Goal: Task Accomplishment & Management: Manage account settings

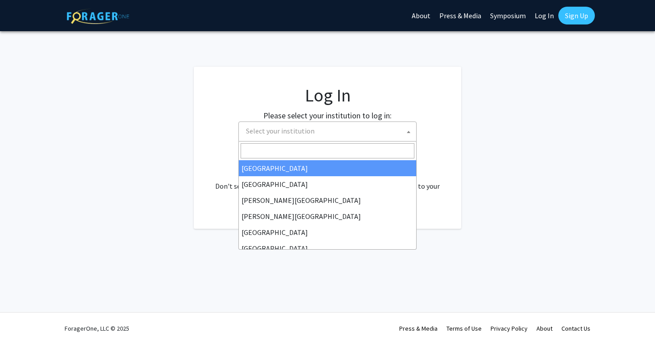
click at [383, 134] on span "Select your institution" at bounding box center [329, 131] width 174 height 18
select select "34"
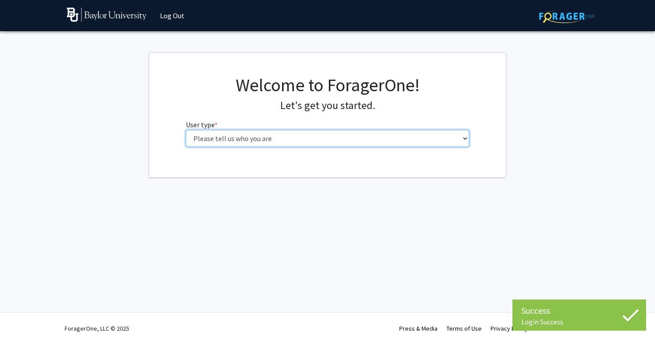
click at [338, 137] on select "Please tell us who you are Undergraduate Student Master's Student Doctoral Cand…" at bounding box center [328, 138] width 284 height 17
select select "1: undergrad"
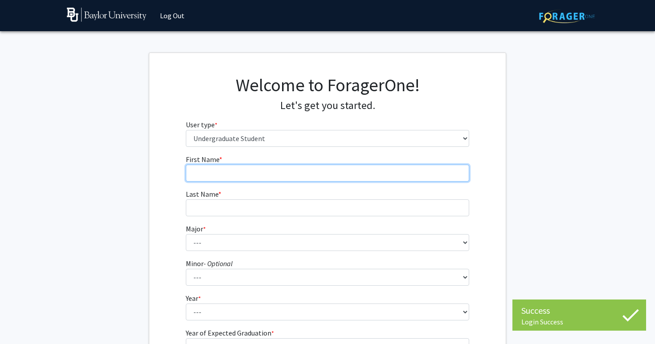
click at [335, 173] on input "First Name * required" at bounding box center [328, 173] width 284 height 17
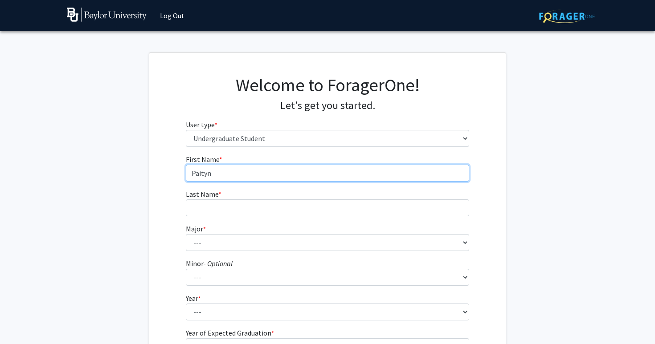
type input "Paityn"
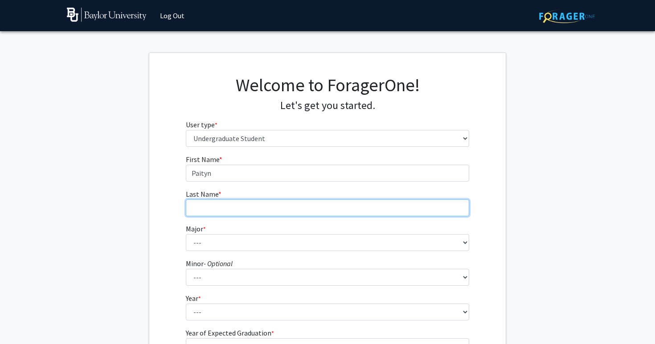
click at [262, 207] on input "Last Name * required" at bounding box center [328, 208] width 284 height 17
type input "[PERSON_NAME]"
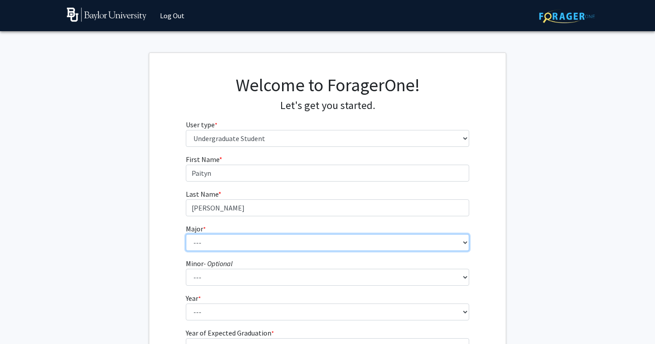
click at [240, 241] on select "--- Accounting American Studies Anthropology Apparel Design & Product Developme…" at bounding box center [328, 242] width 284 height 17
select select "14: 2679"
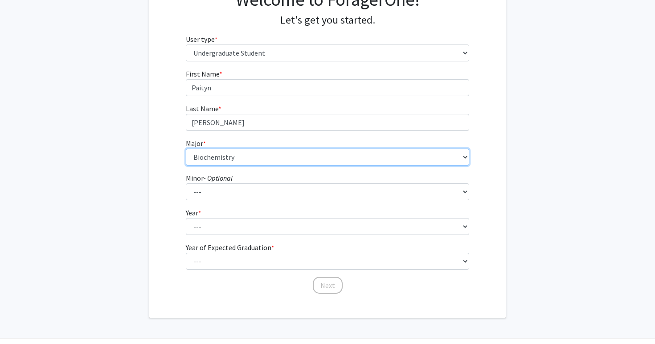
scroll to position [90, 0]
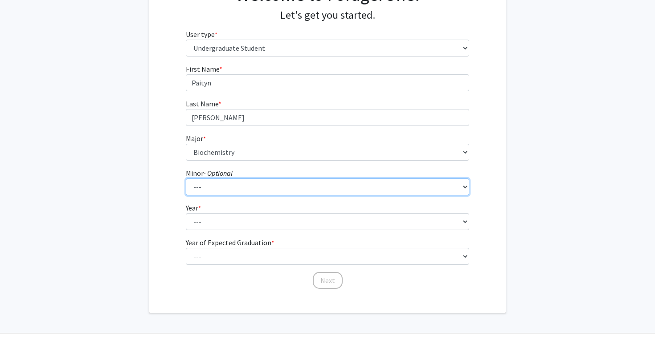
click at [229, 189] on select "--- Advertising American Sign Language American Studies Anthropology Apparel Me…" at bounding box center [328, 187] width 284 height 17
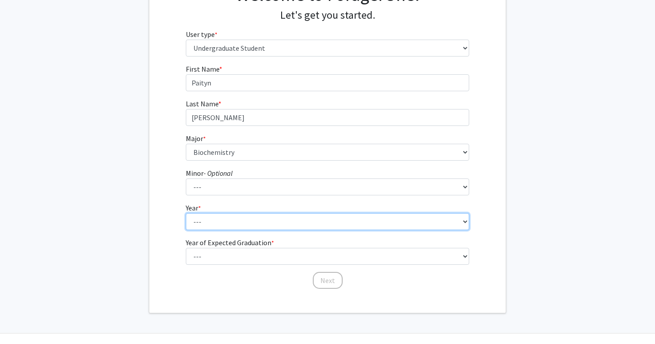
click at [204, 218] on select "--- First-year Sophomore Junior Senior Postbaccalaureate Certificate" at bounding box center [328, 221] width 284 height 17
select select "2: sophomore"
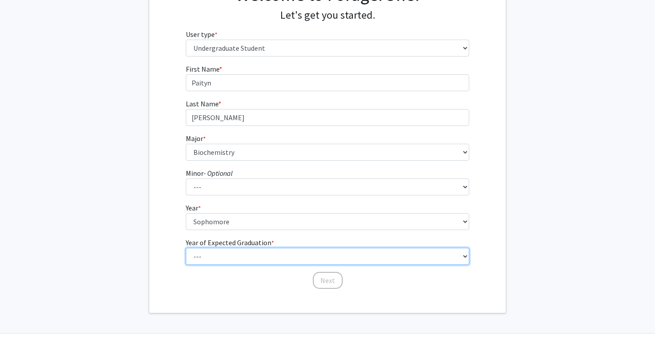
click at [212, 254] on select "--- 2025 2026 2027 2028 2029 2030 2031 2032 2033 2034" at bounding box center [328, 256] width 284 height 17
select select "4: 2028"
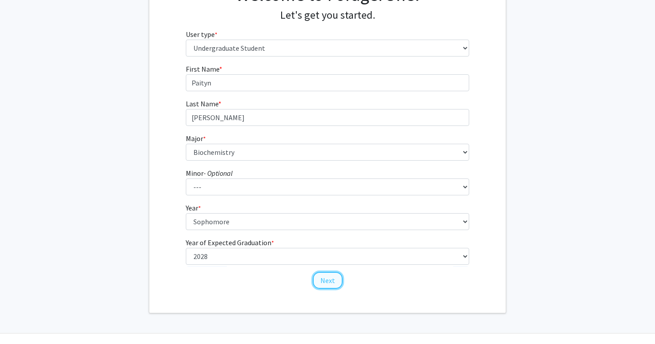
click at [336, 277] on button "Next" at bounding box center [328, 280] width 30 height 17
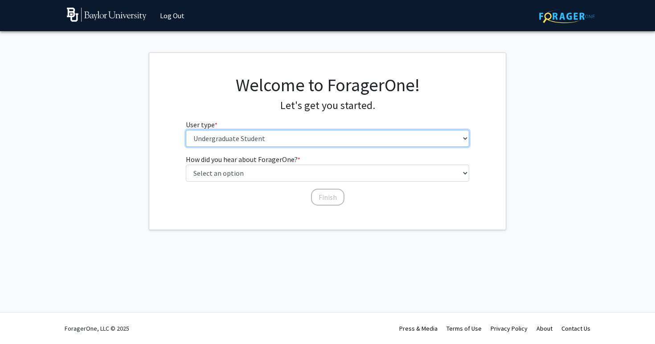
click at [279, 135] on select "Please tell us who you are Undergraduate Student Master's Student Doctoral Cand…" at bounding box center [328, 138] width 284 height 17
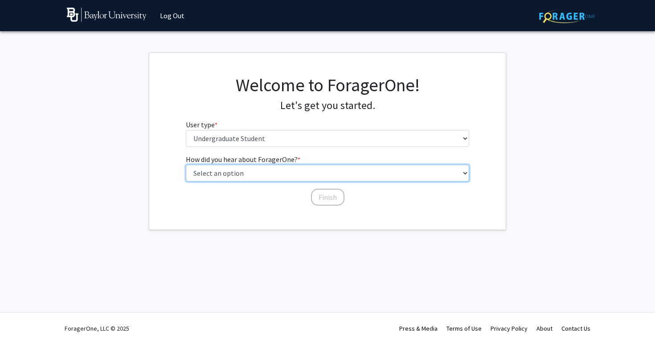
click at [230, 174] on select "Select an option Peer/student recommendation Faculty/staff recommendation Unive…" at bounding box center [328, 173] width 284 height 17
select select "3: university_website"
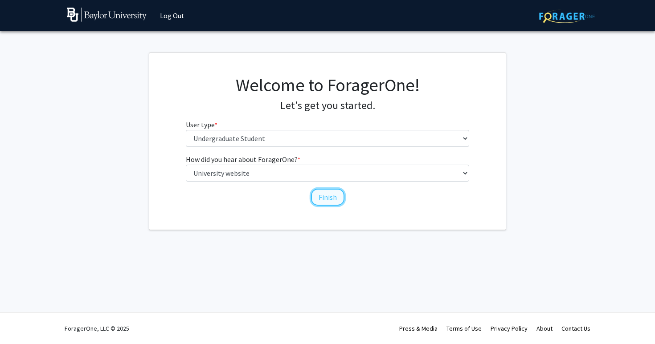
click at [325, 199] on button "Finish" at bounding box center [327, 197] width 33 height 17
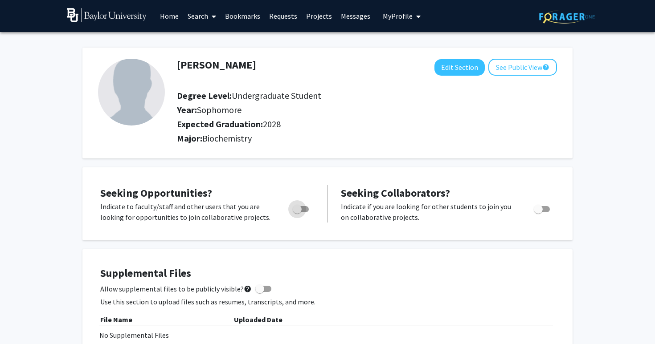
click at [298, 208] on span "Toggle" at bounding box center [297, 209] width 9 height 9
click at [297, 212] on input "Are you actively seeking opportunities?" at bounding box center [297, 212] width 0 height 0
checkbox input "true"
click at [139, 78] on img at bounding box center [131, 92] width 67 height 67
click at [466, 64] on button "Edit Section" at bounding box center [459, 67] width 50 height 16
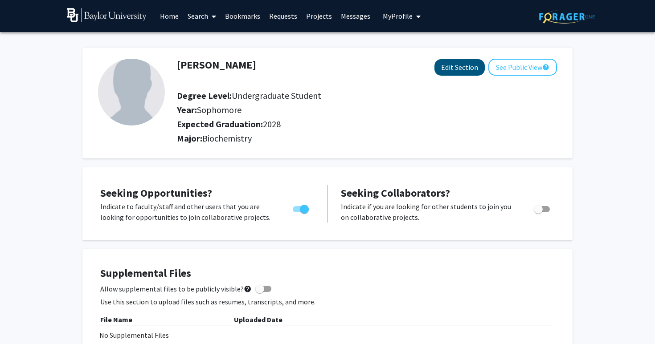
select select "sophomore"
select select "2028"
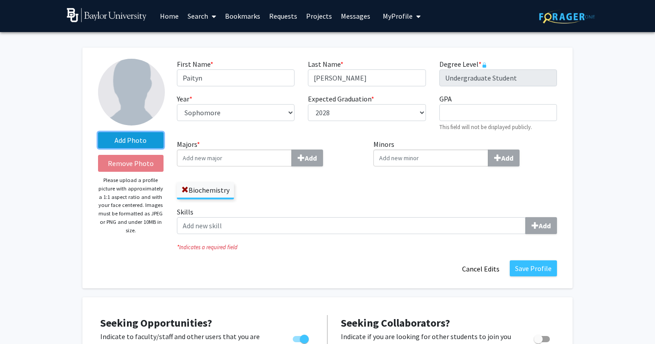
click at [123, 142] on label "Add Photo" at bounding box center [130, 140] width 65 height 16
click at [0, 0] on input "Add Photo" at bounding box center [0, 0] width 0 height 0
click at [161, 127] on div "Add Photo Remove Photo Please upload a profile picture with approximately a 1:1…" at bounding box center [130, 168] width 79 height 219
click at [155, 143] on label "Add Photo" at bounding box center [130, 140] width 65 height 16
click at [0, 0] on input "Add Photo" at bounding box center [0, 0] width 0 height 0
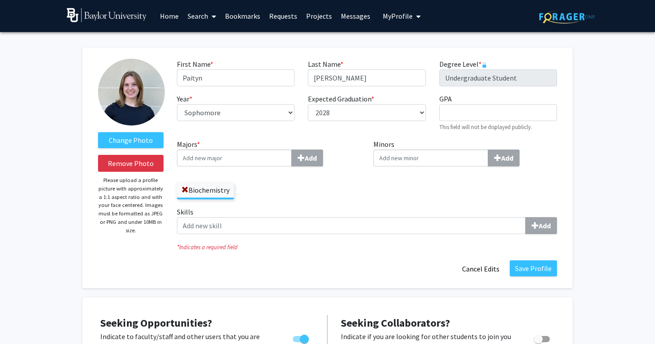
click at [137, 104] on img at bounding box center [131, 92] width 67 height 67
click at [532, 273] on button "Save Profile" at bounding box center [533, 269] width 47 height 16
